Goal: Task Accomplishment & Management: Manage account settings

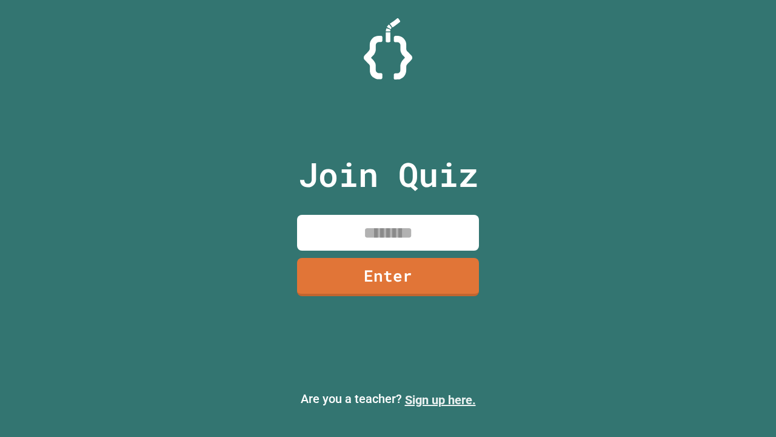
click at [440, 400] on link "Sign up here." at bounding box center [440, 399] width 71 height 15
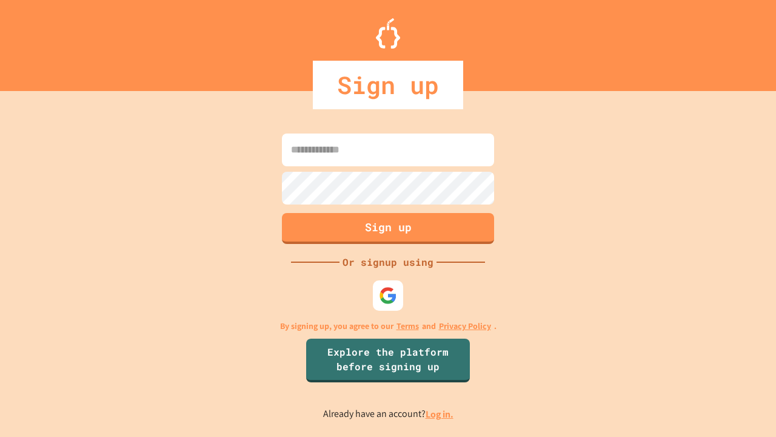
click at [440, 414] on link "Log in." at bounding box center [440, 414] width 28 height 13
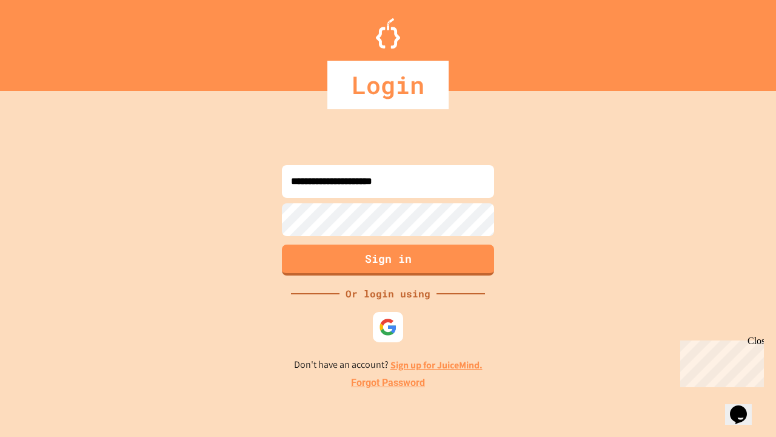
type input "**********"
